Goal: Information Seeking & Learning: Learn about a topic

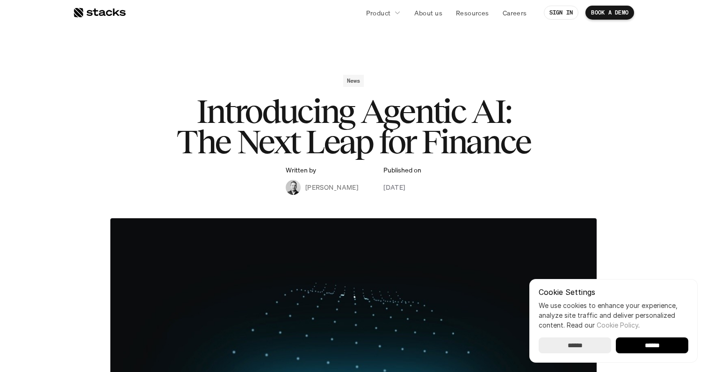
click at [478, 147] on h1 "Introducing Agentic AI: The Next Leap for Finance" at bounding box center [354, 126] width 374 height 61
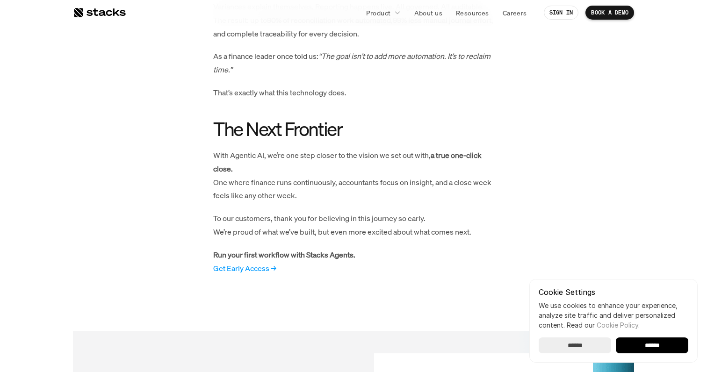
scroll to position [902, 0]
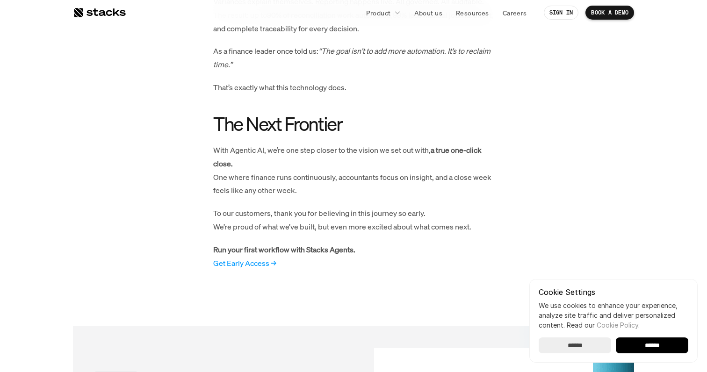
click at [104, 11] on div at bounding box center [99, 12] width 53 height 11
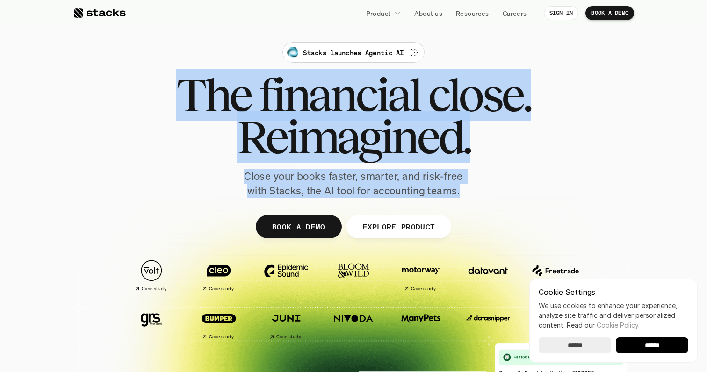
drag, startPoint x: 184, startPoint y: 94, endPoint x: 475, endPoint y: 190, distance: 306.5
click at [475, 190] on div "Stacks launches Agentic AI The financial close. Reimagined. Close your books fa…" at bounding box center [354, 120] width 524 height 156
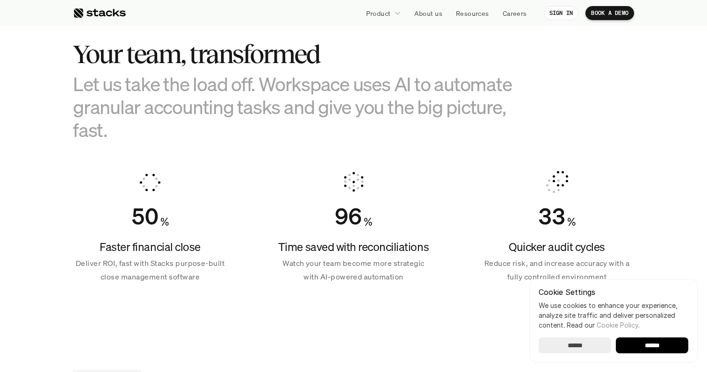
scroll to position [616, 0]
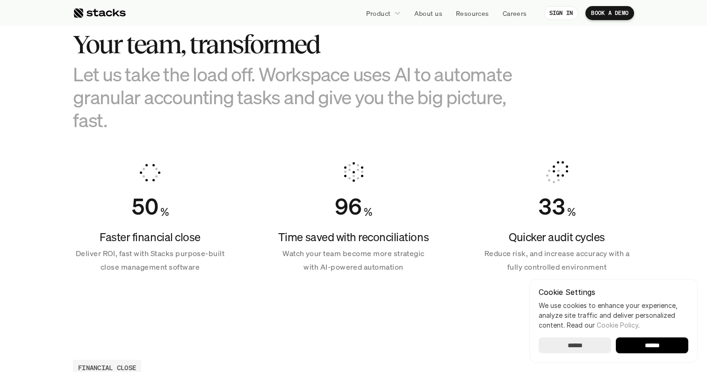
drag, startPoint x: 255, startPoint y: 72, endPoint x: 279, endPoint y: 122, distance: 55.4
click at [279, 122] on h3 "Let us take the load off. Workspace uses AI to automate granular accounting tas…" at bounding box center [307, 97] width 468 height 69
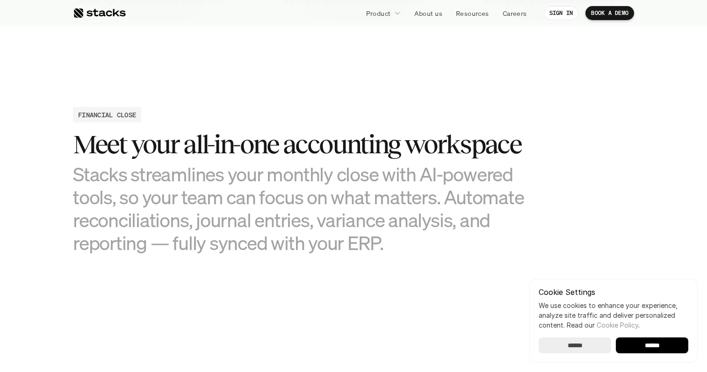
scroll to position [902, 0]
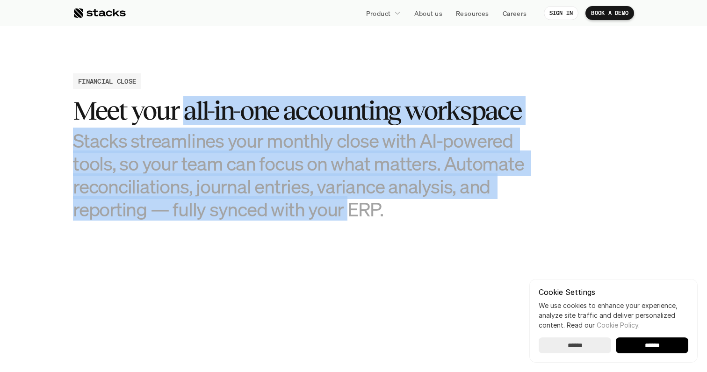
drag, startPoint x: 188, startPoint y: 108, endPoint x: 347, endPoint y: 208, distance: 187.8
click at [347, 208] on div "Meet your all-in-one accounting workspace Stacks streamlines your monthly close…" at bounding box center [307, 158] width 468 height 124
click at [347, 208] on h3 "Stacks streamlines your monthly close with AI-powered tools, so your team can f…" at bounding box center [307, 175] width 468 height 92
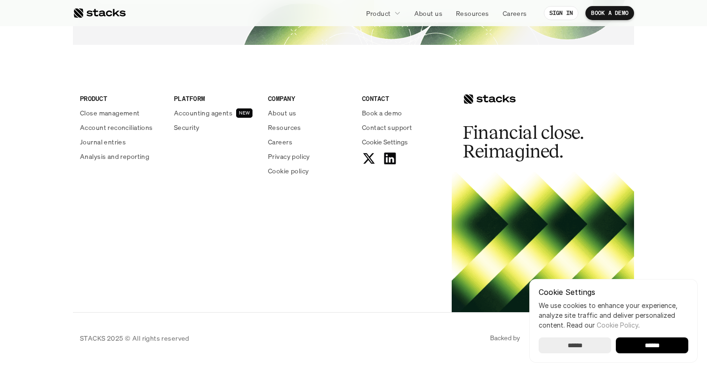
scroll to position [3481, 0]
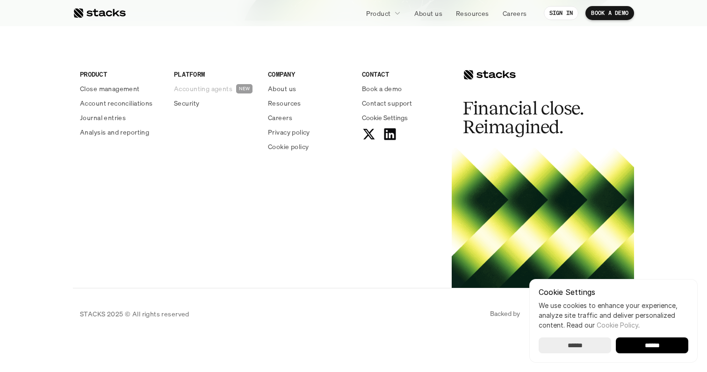
click at [217, 89] on p "Accounting agents" at bounding box center [203, 89] width 58 height 10
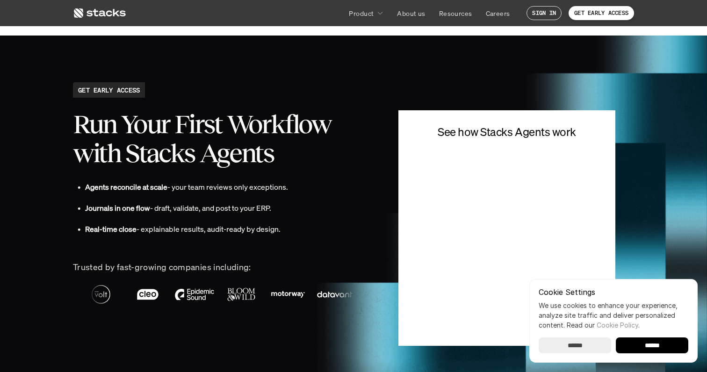
scroll to position [1991, 0]
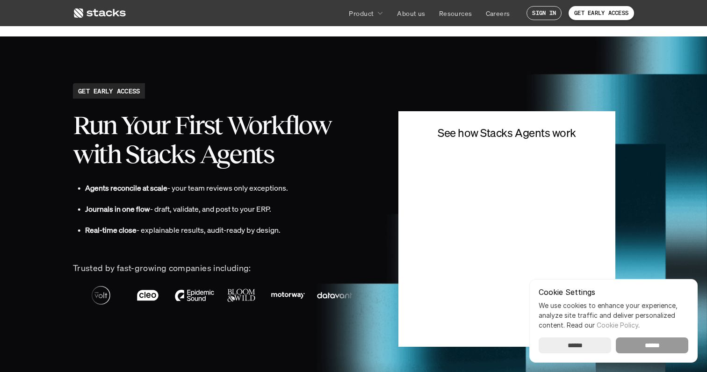
click at [650, 349] on input "******" at bounding box center [652, 346] width 73 height 16
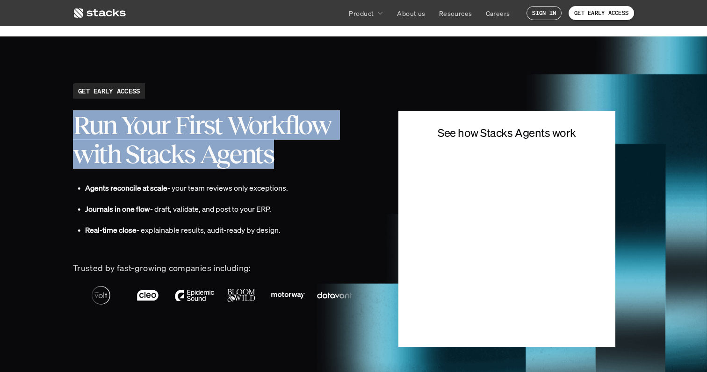
drag, startPoint x: 76, startPoint y: 125, endPoint x: 292, endPoint y: 169, distance: 220.6
click at [292, 169] on div "Run Your First Workflow with Stacks Agents • Agents reconcile at scale - your t…" at bounding box center [222, 214] width 298 height 223
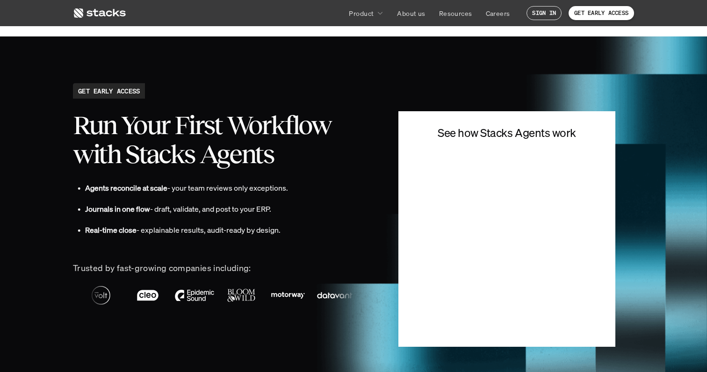
scroll to position [0, 0]
drag, startPoint x: 282, startPoint y: 229, endPoint x: 70, endPoint y: 120, distance: 238.7
click at [70, 120] on section "GET EARLY ACCESS Run Your First Workflow with Stacks Agents • Agents reconcile …" at bounding box center [353, 219] width 707 height 367
click at [111, 151] on h2 "Run Your First Workflow with Stacks Agents" at bounding box center [222, 140] width 298 height 58
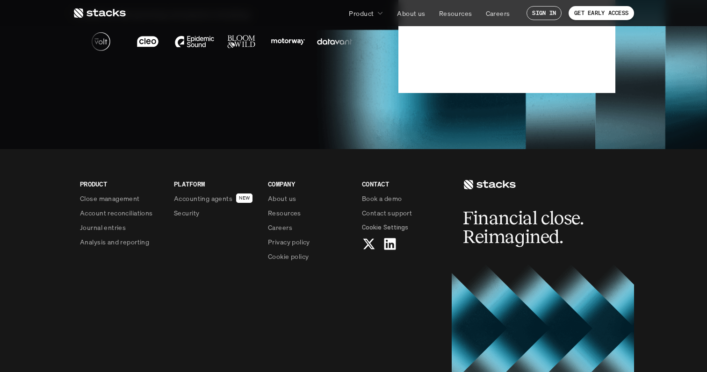
scroll to position [2293, 0]
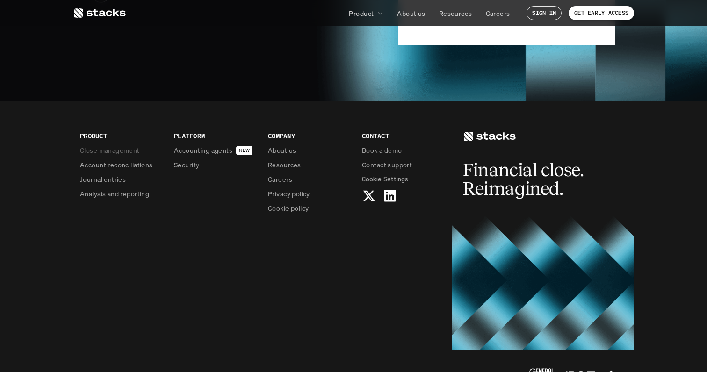
click at [105, 13] on icon at bounding box center [99, 12] width 53 height 11
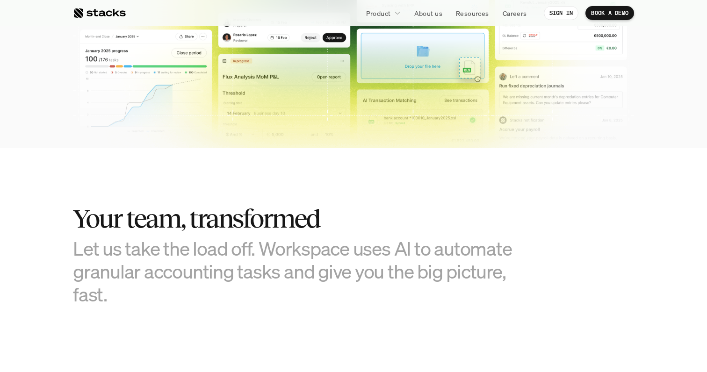
scroll to position [505, 0]
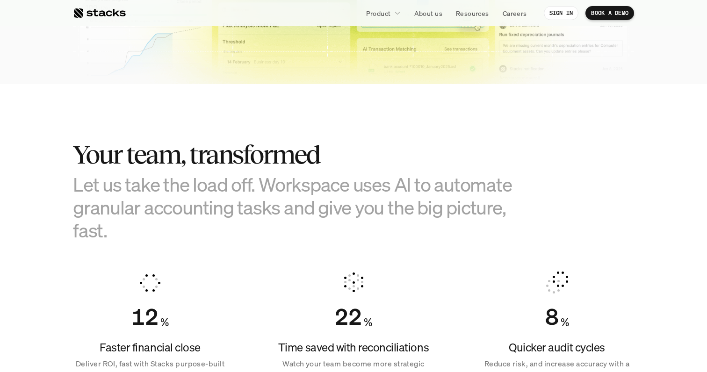
drag, startPoint x: 77, startPoint y: 152, endPoint x: 109, endPoint y: 228, distance: 82.6
click at [109, 229] on div "Your team, transformed Let us take the load off. Workspace uses AI to automate …" at bounding box center [307, 191] width 468 height 102
click at [109, 228] on h3 "Let us take the load off. Workspace uses AI to automate granular accounting tas…" at bounding box center [307, 207] width 468 height 69
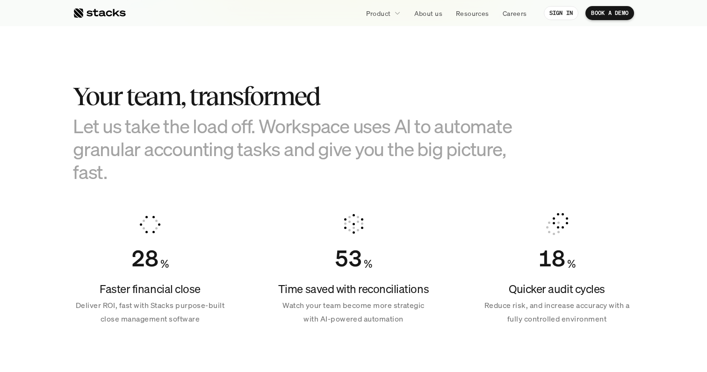
scroll to position [607, 0]
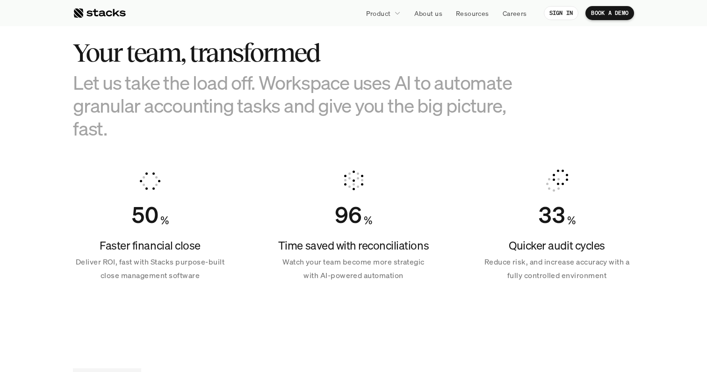
drag, startPoint x: 260, startPoint y: 89, endPoint x: 256, endPoint y: 135, distance: 46.0
click at [256, 135] on h3 "Let us take the load off. Workspace uses AI to automate granular accounting tas…" at bounding box center [307, 105] width 468 height 69
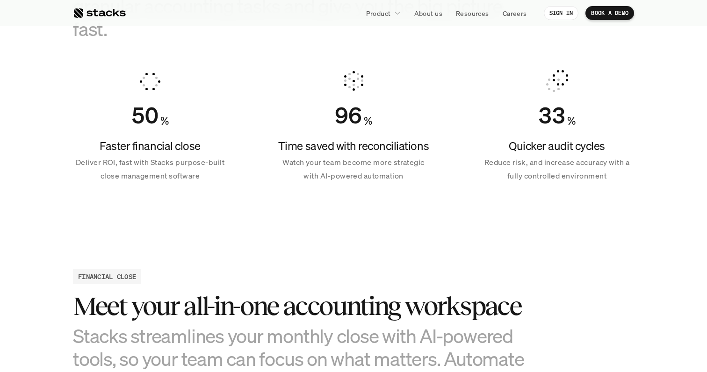
scroll to position [714, 0]
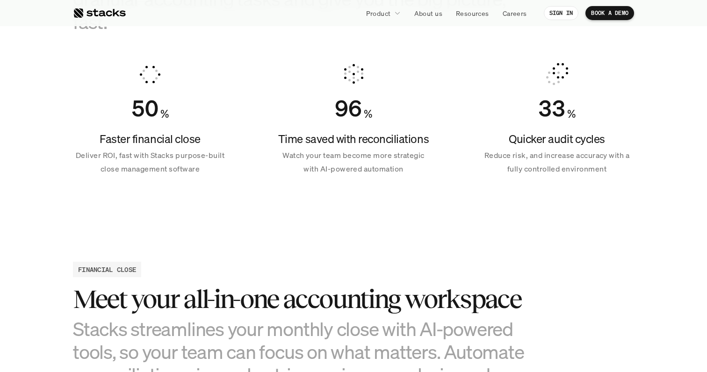
drag, startPoint x: 103, startPoint y: 138, endPoint x: 386, endPoint y: 172, distance: 284.5
click at [386, 172] on div "50 % Faster financial close Deliver ROI, fast with Stacks purpose-built close m…" at bounding box center [353, 119] width 561 height 135
click at [386, 172] on p "Watch your team become more strategic with AI-powered automation" at bounding box center [353, 162] width 154 height 27
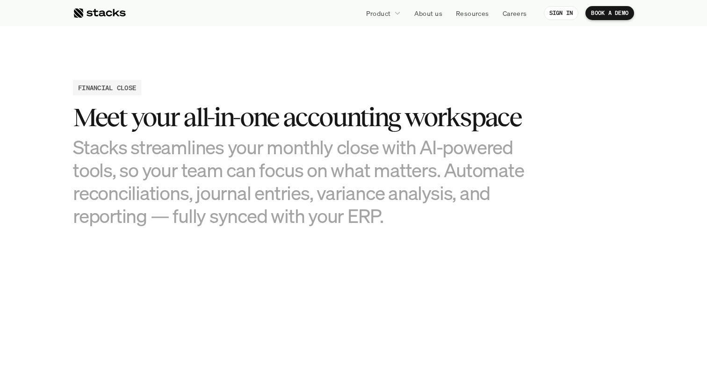
scroll to position [899, 0]
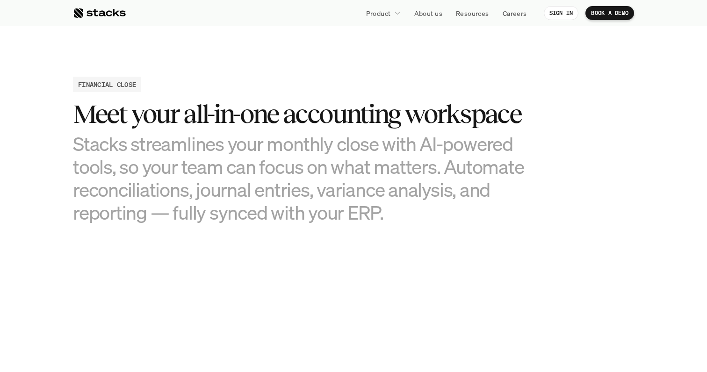
drag, startPoint x: 74, startPoint y: 113, endPoint x: 365, endPoint y: 228, distance: 312.9
click at [392, 217] on h3 "Stacks streamlines your monthly close with AI-powered tools, so your team can f…" at bounding box center [307, 178] width 468 height 92
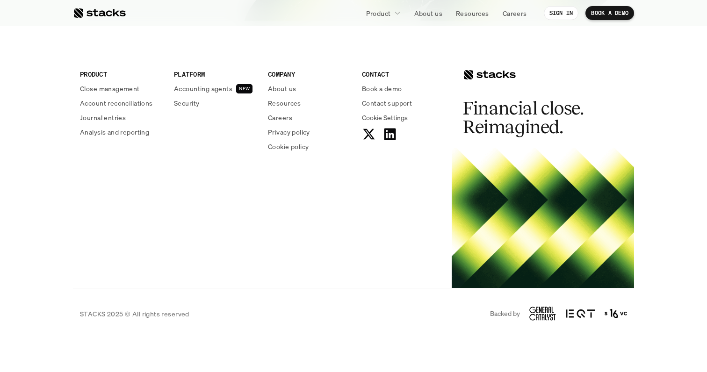
scroll to position [3480, 0]
click at [277, 117] on p "Careers" at bounding box center [280, 118] width 24 height 10
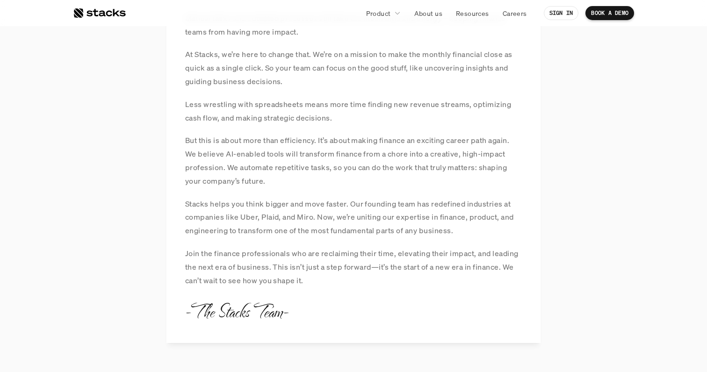
scroll to position [824, 0]
